Goal: Communication & Community: Answer question/provide support

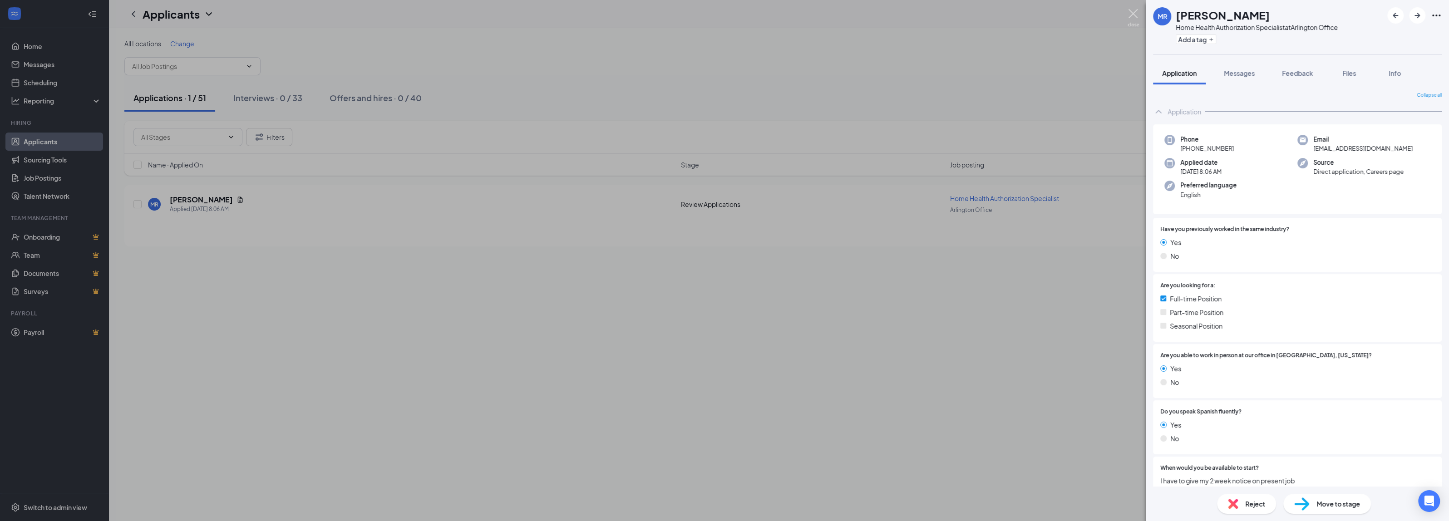
click at [1130, 14] on img at bounding box center [1133, 18] width 11 height 18
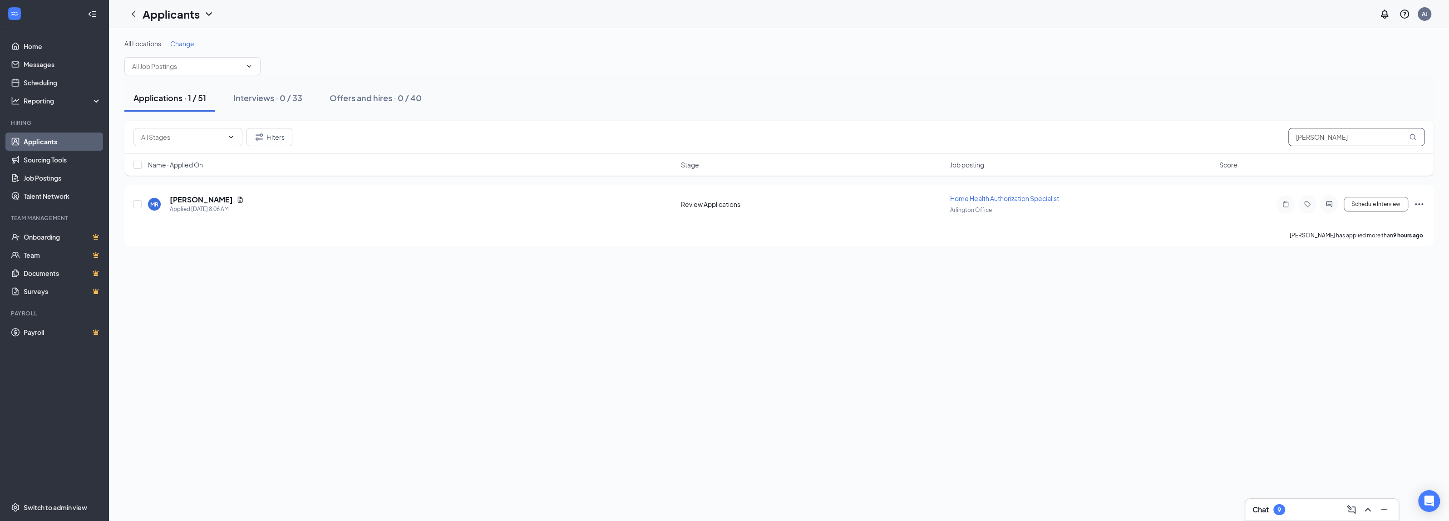
drag, startPoint x: 1330, startPoint y: 130, endPoint x: 1255, endPoint y: 130, distance: 74.9
click at [1256, 130] on div "Filters [PERSON_NAME]" at bounding box center [778, 137] width 1291 height 18
type input "[PERSON_NAME]"
drag, startPoint x: 384, startPoint y: 99, endPoint x: 487, endPoint y: 114, distance: 104.1
click at [384, 99] on div "Offers and hires · 1 / 40" at bounding box center [376, 97] width 89 height 11
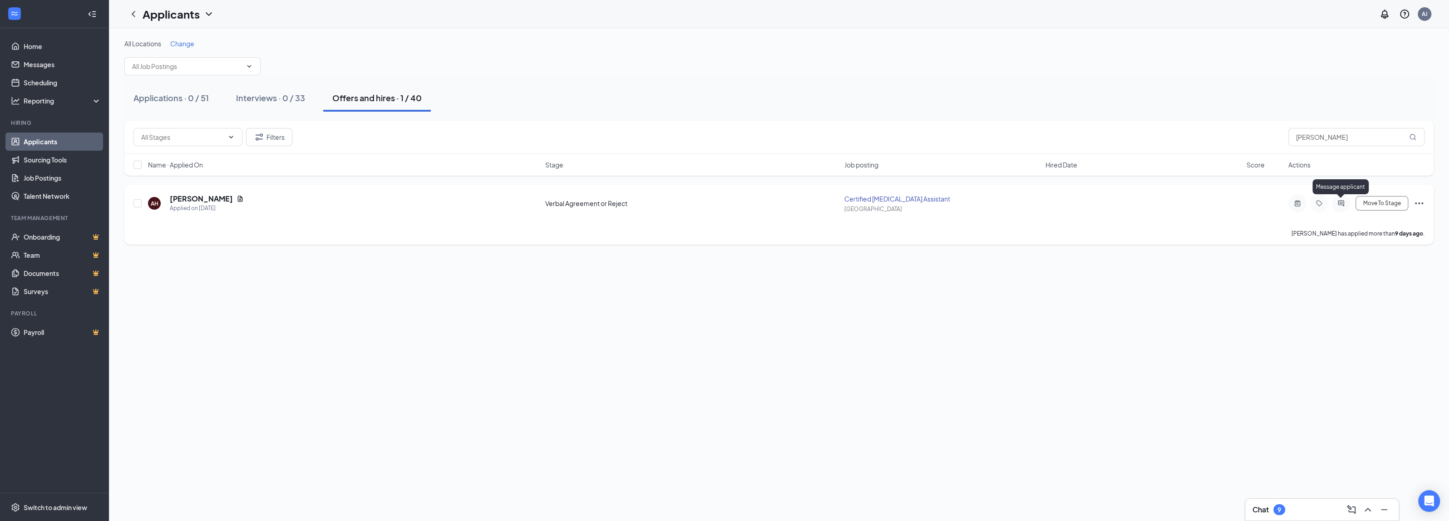
click at [1341, 203] on icon "ActiveChat" at bounding box center [1340, 203] width 11 height 7
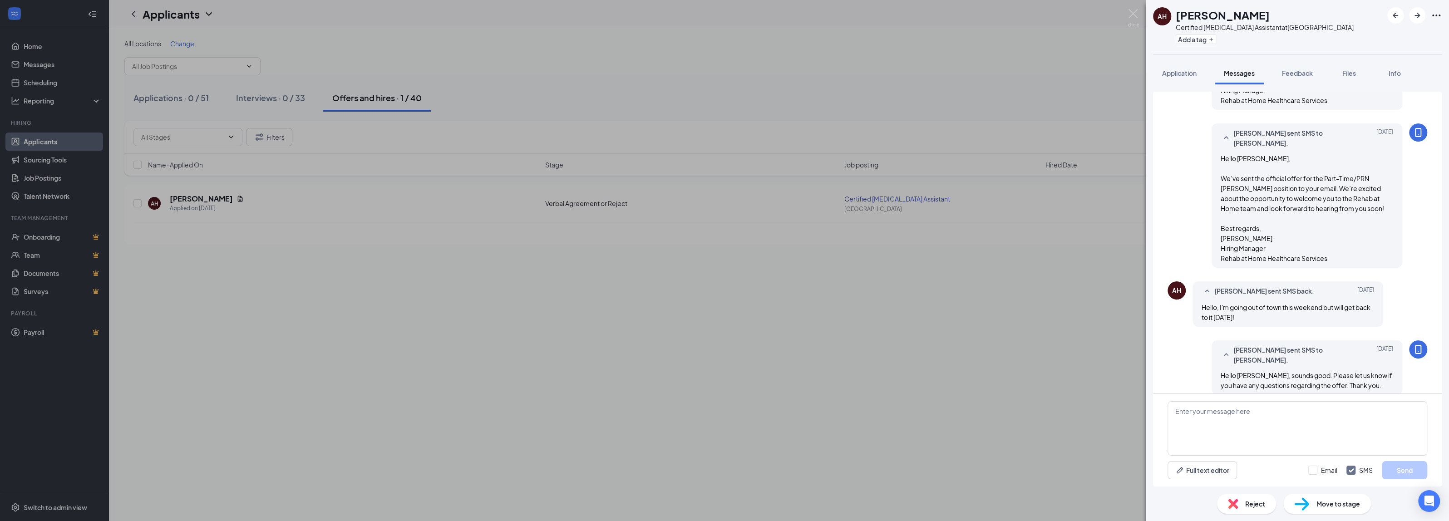
scroll to position [386, 0]
click at [1216, 422] on textarea at bounding box center [1298, 428] width 260 height 54
paste textarea "Hi [PERSON_NAME], I hope you’re doing well! I just wanted to follow up regardin…"
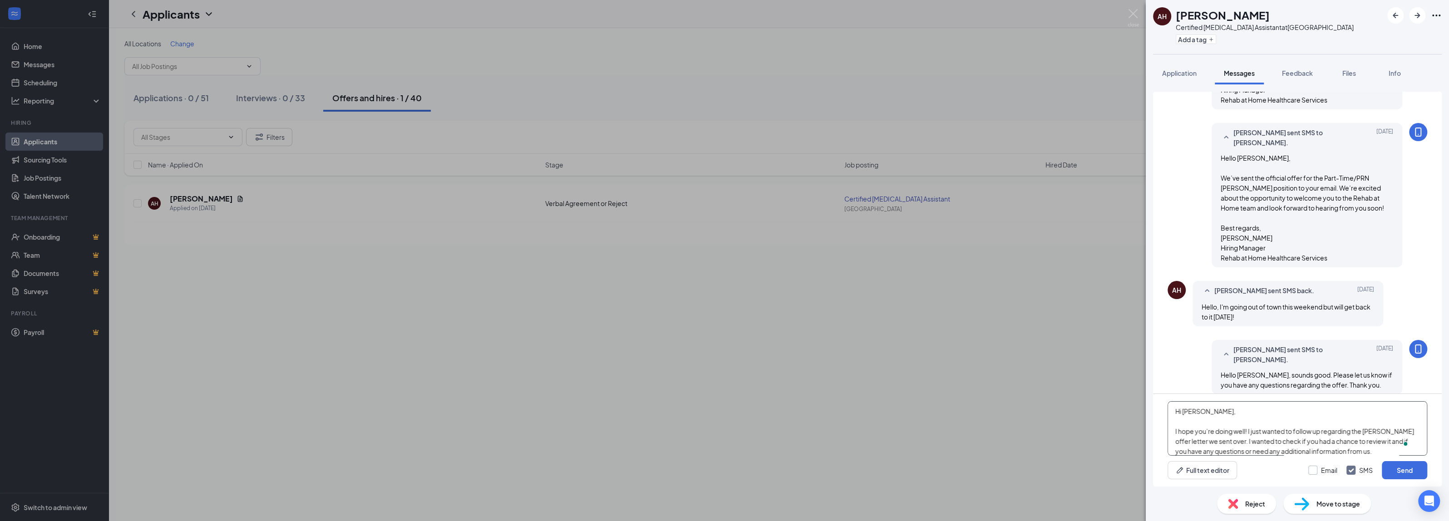
type textarea "Hi [PERSON_NAME], I hope you’re doing well! I just wanted to follow up regardin…"
drag, startPoint x: 1315, startPoint y: 467, endPoint x: 1312, endPoint y: 471, distance: 5.2
click at [1315, 467] on input "Email" at bounding box center [1322, 470] width 29 height 9
checkbox input "true"
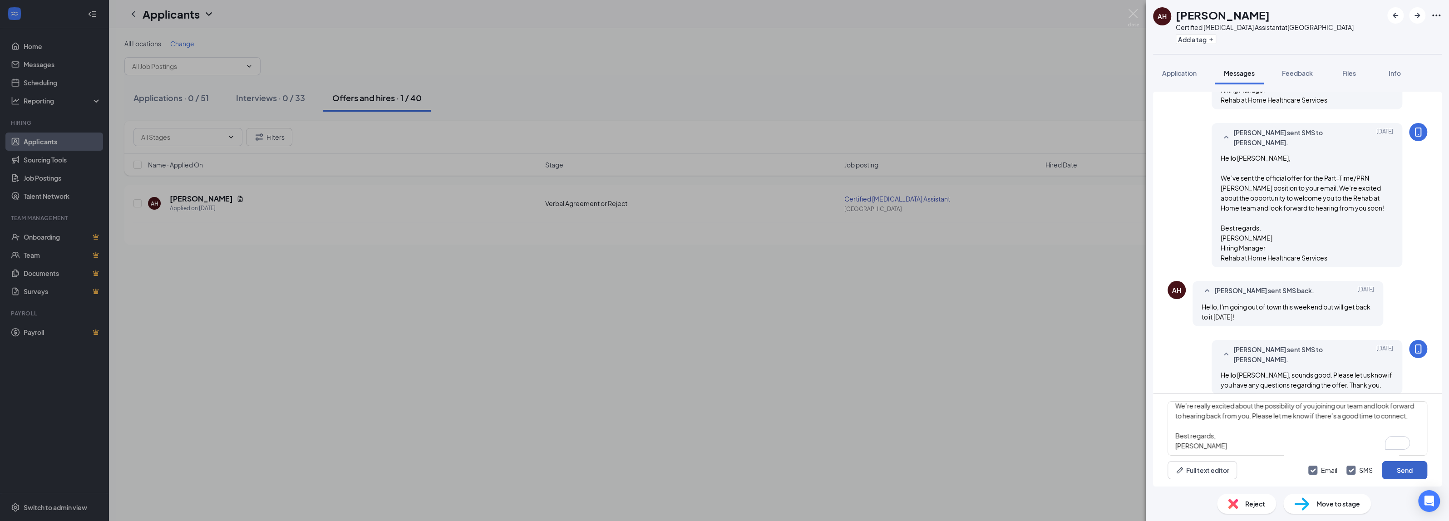
click at [1399, 468] on button "Send" at bounding box center [1404, 470] width 45 height 18
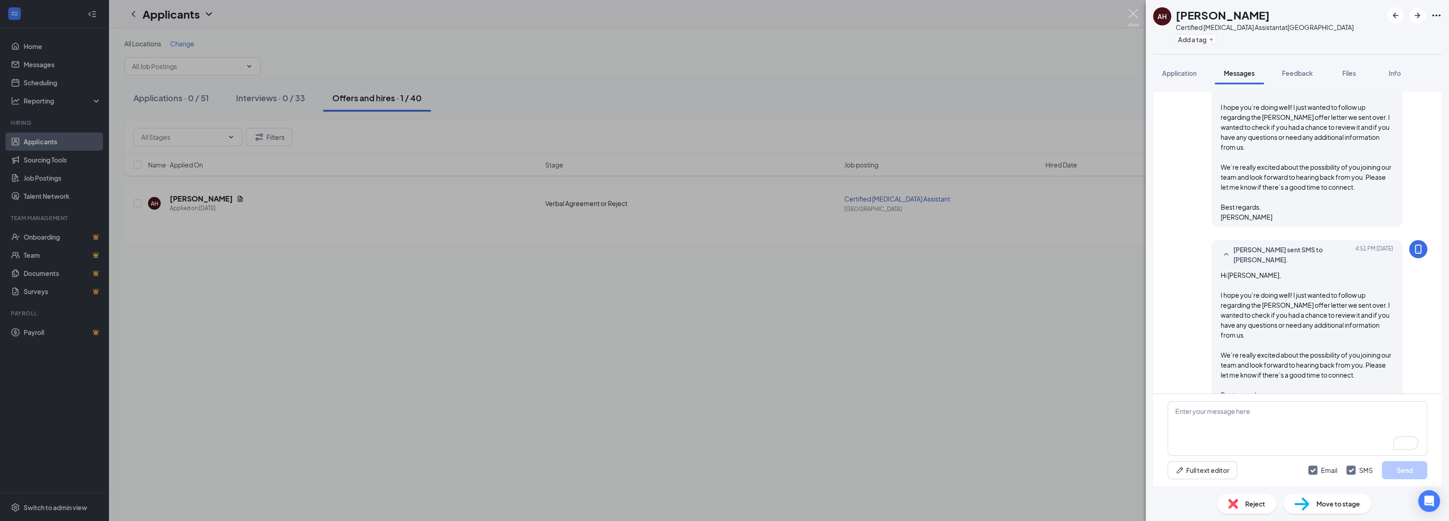
click at [1130, 20] on img at bounding box center [1133, 18] width 11 height 18
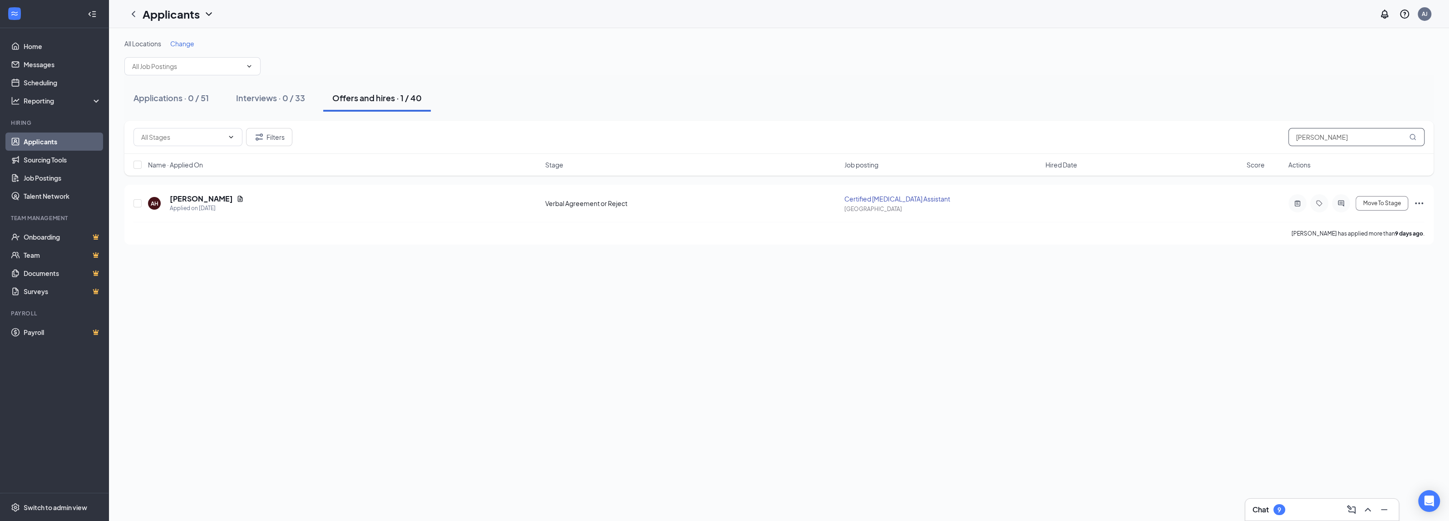
drag, startPoint x: 1322, startPoint y: 138, endPoint x: 1264, endPoint y: 134, distance: 58.6
click at [1267, 136] on div "Filters [PERSON_NAME]" at bounding box center [778, 137] width 1291 height 18
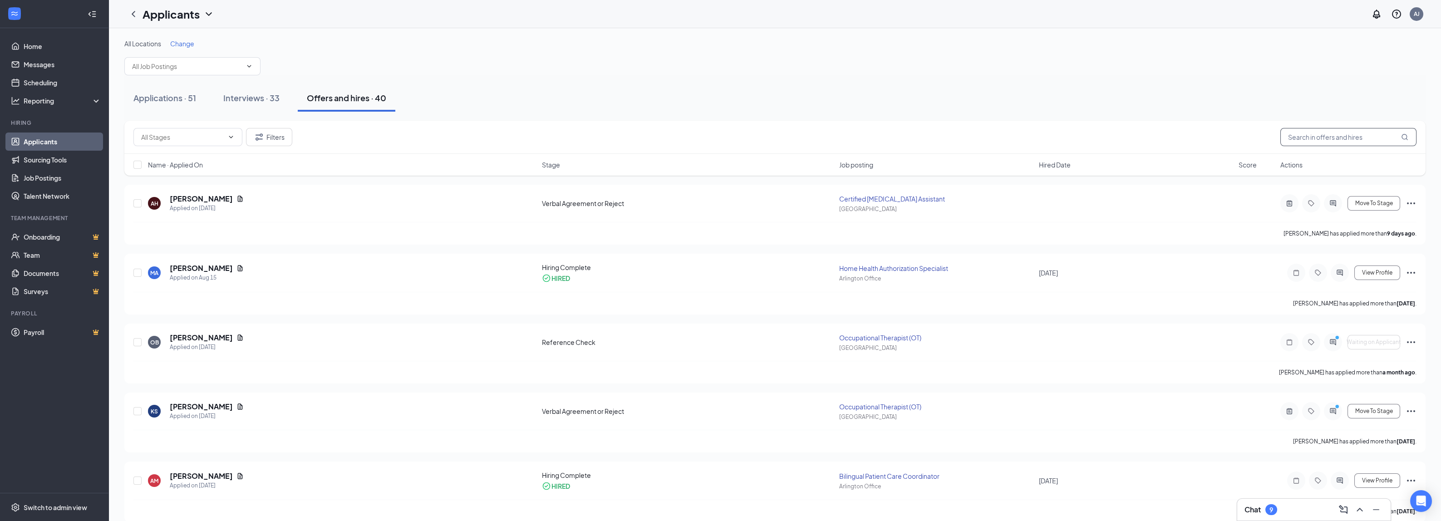
click at [1329, 134] on input "text" at bounding box center [1349, 137] width 136 height 18
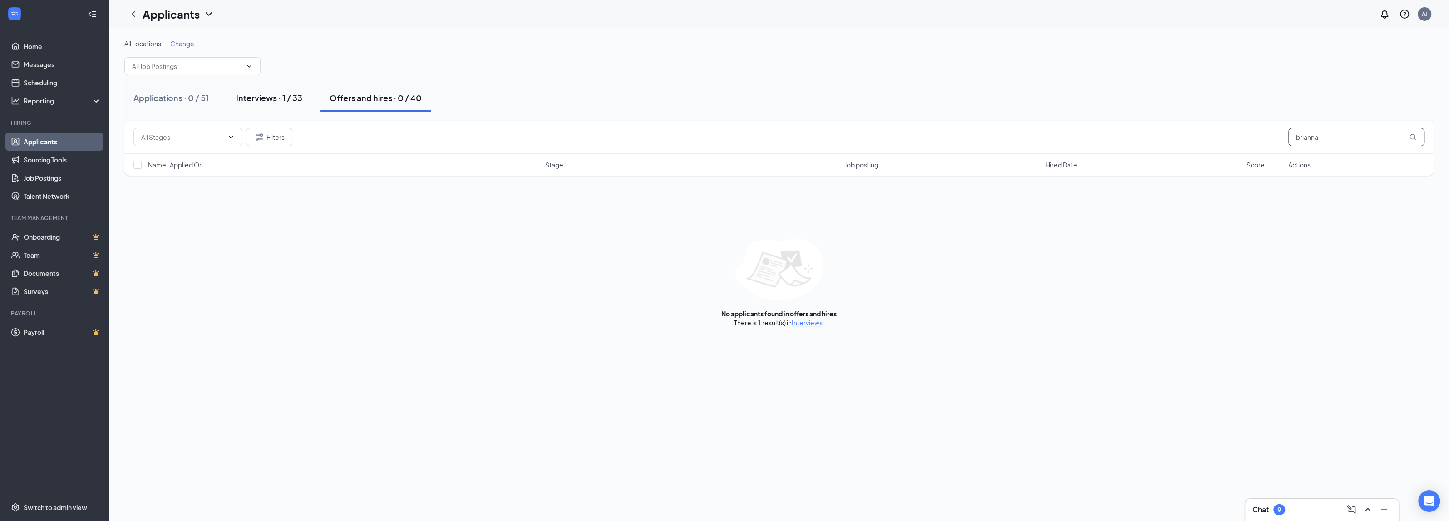
type input "brianna"
click at [263, 98] on div "Interviews · 1 / 33" at bounding box center [269, 97] width 66 height 11
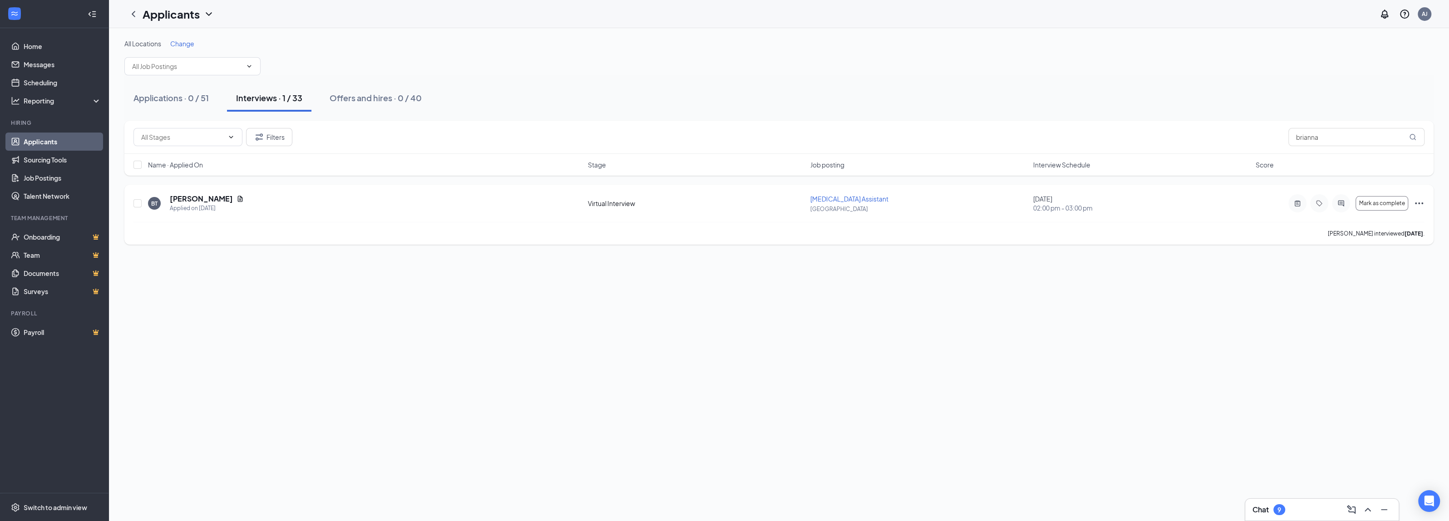
click at [1338, 203] on icon "ActiveChat" at bounding box center [1340, 203] width 11 height 7
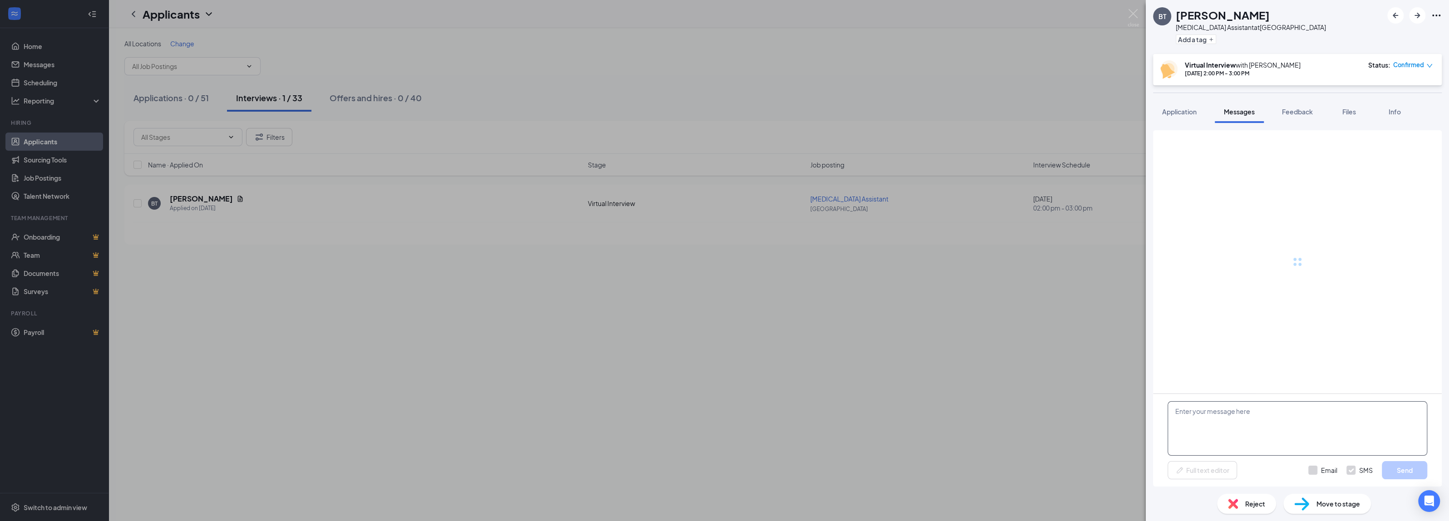
click at [1197, 439] on textarea at bounding box center [1298, 428] width 260 height 54
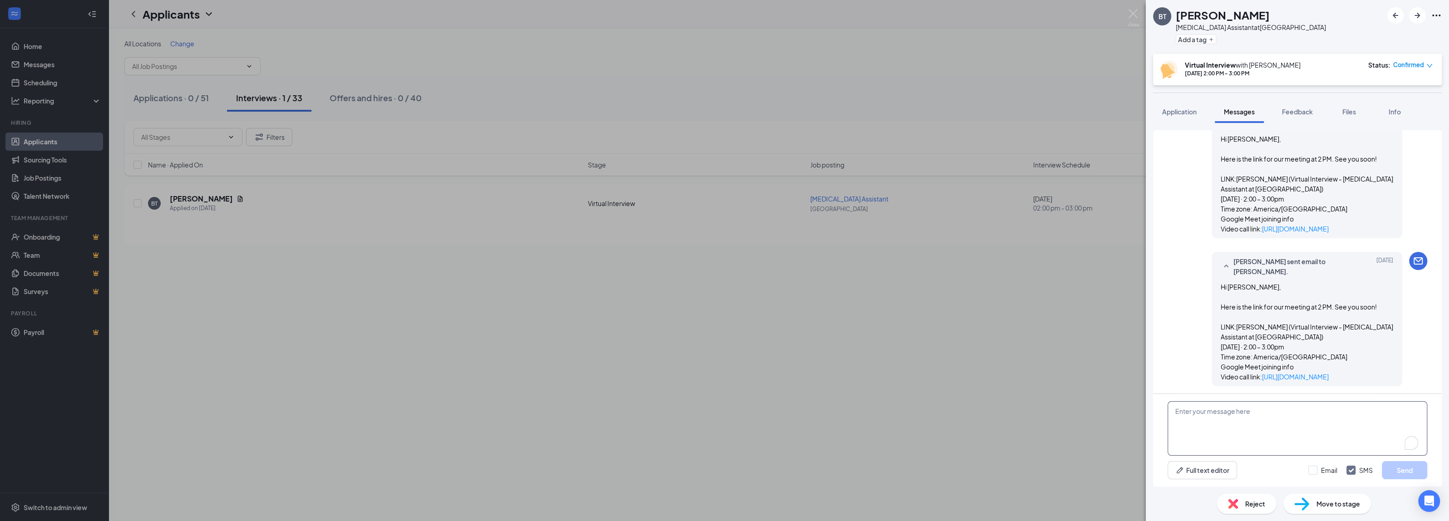
scroll to position [596, 0]
paste textarea "Hi [PERSON_NAME], Thank you so much for taking the time to meet with me [DATE] …"
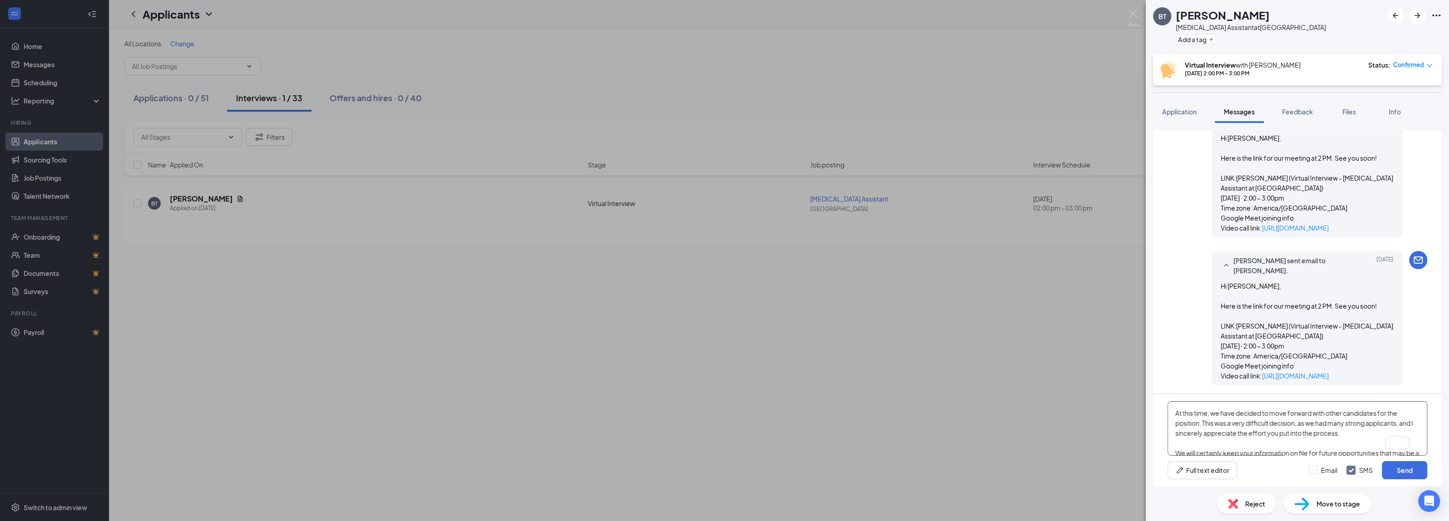
scroll to position [0, 0]
type textarea "Hi [PERSON_NAME], Thank you so much for taking the time to meet with me [DATE] …"
click at [1314, 468] on input "Email" at bounding box center [1322, 470] width 29 height 9
checkbox input "true"
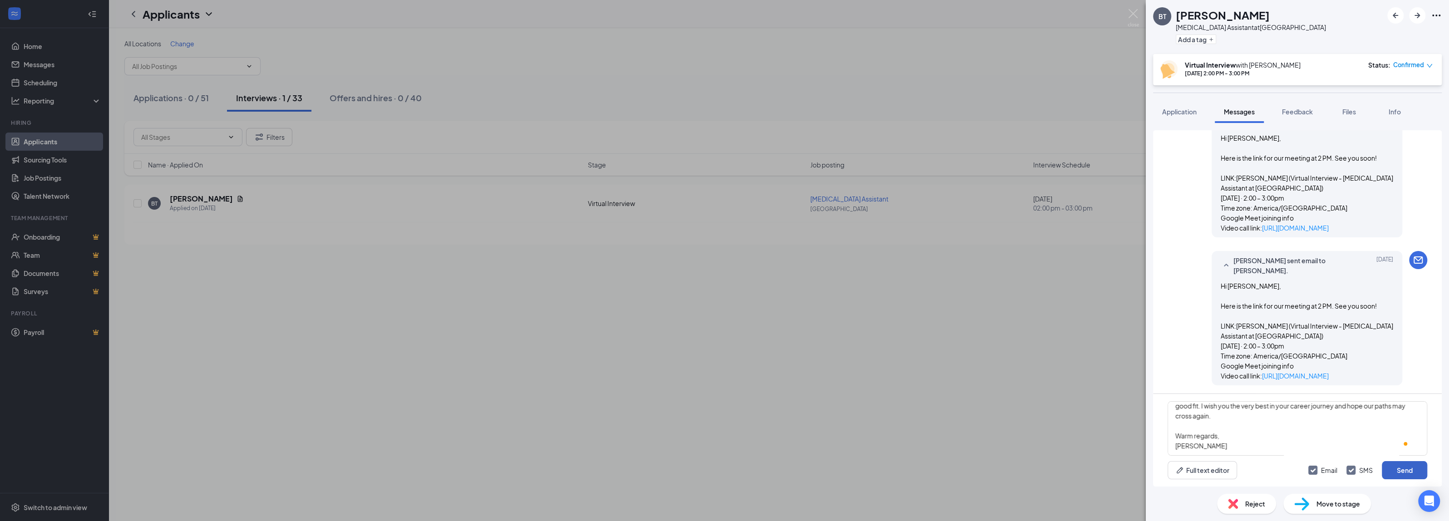
click at [1400, 469] on button "Send" at bounding box center [1404, 470] width 45 height 18
click at [1249, 501] on span "Reject" at bounding box center [1255, 504] width 20 height 10
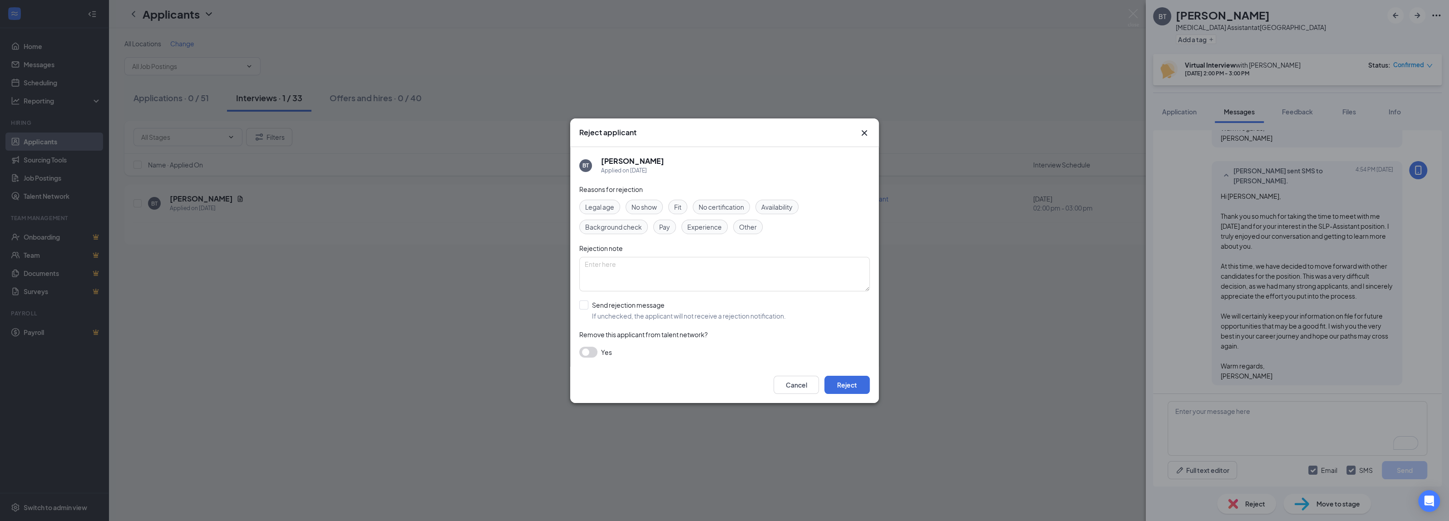
click at [643, 204] on span "No show" at bounding box center [643, 207] width 25 height 10
click at [750, 226] on span "Other" at bounding box center [748, 227] width 18 height 10
click at [694, 281] on textarea at bounding box center [724, 274] width 291 height 34
type textarea "Not a good fit professionally"
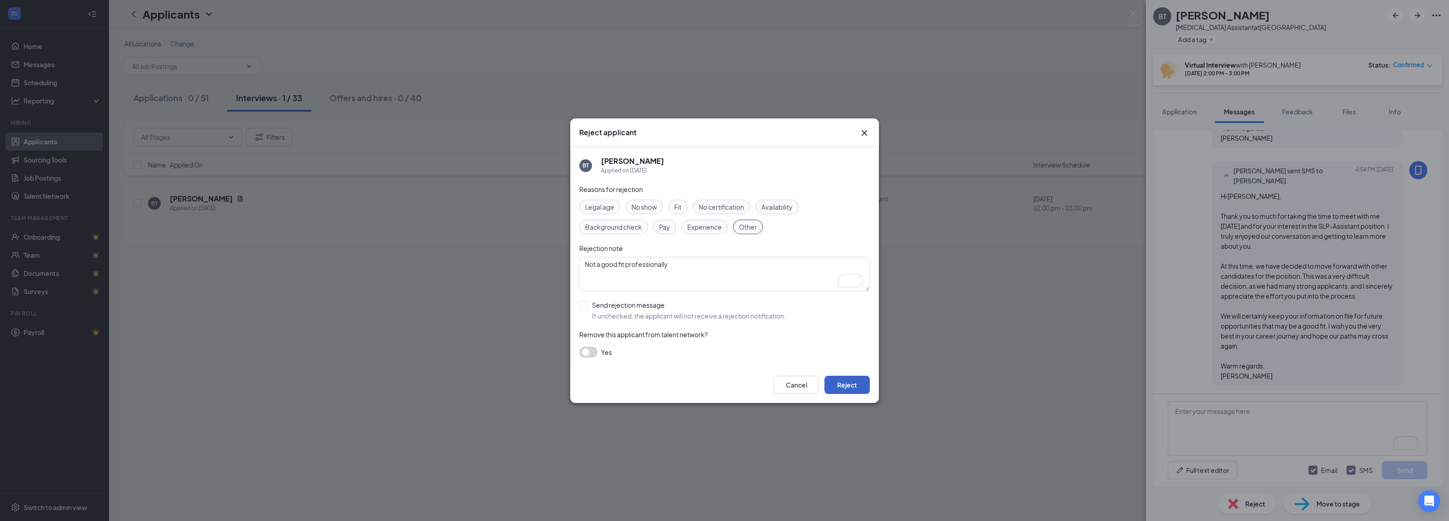
click at [864, 391] on button "Reject" at bounding box center [846, 385] width 45 height 18
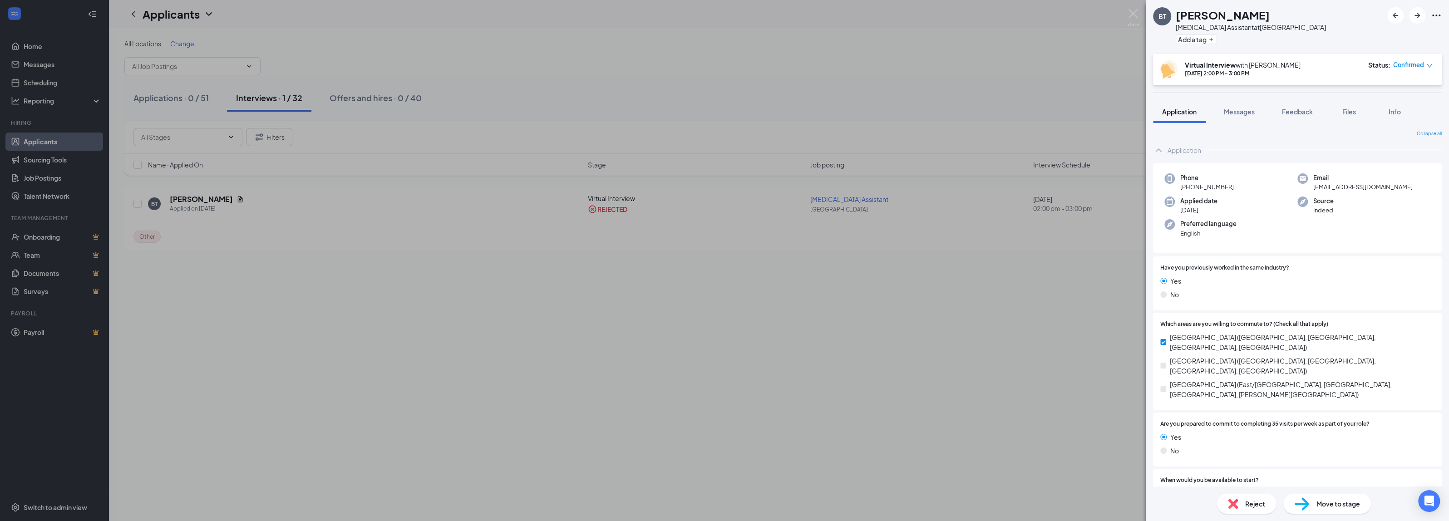
click at [1247, 500] on span "Reject" at bounding box center [1255, 504] width 20 height 10
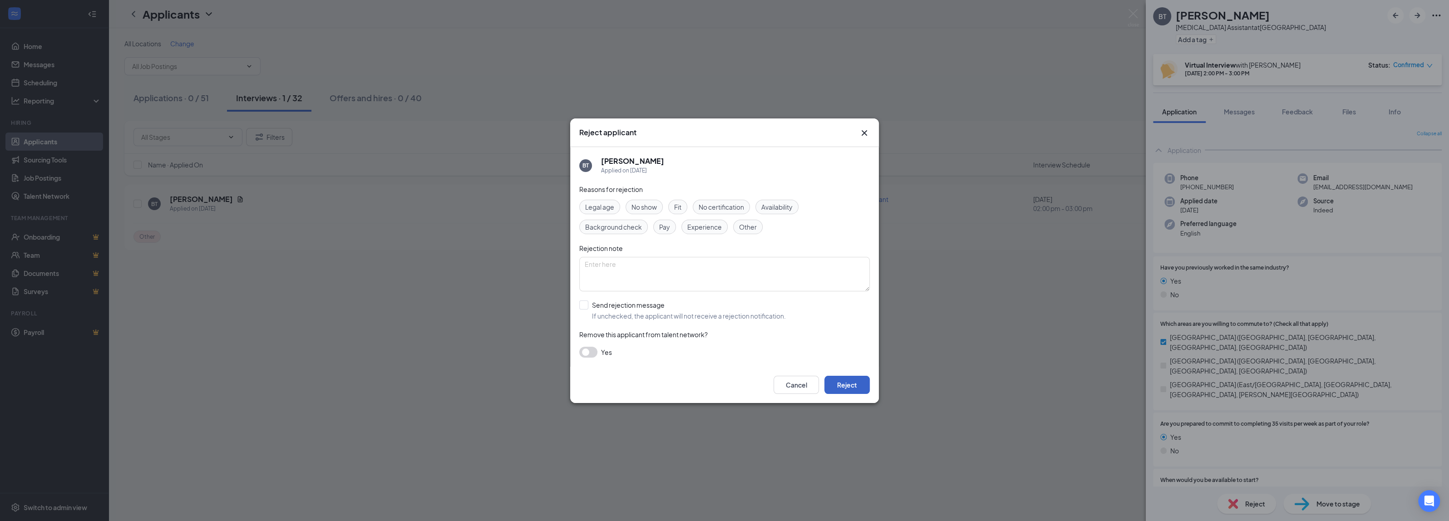
drag, startPoint x: 855, startPoint y: 387, endPoint x: 852, endPoint y: 343, distance: 43.6
click at [855, 387] on button "Reject" at bounding box center [846, 385] width 45 height 18
